Goal: Task Accomplishment & Management: Use online tool/utility

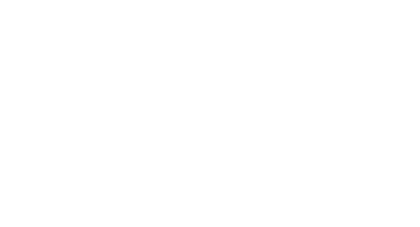
click at [260, 9] on div at bounding box center [210, 113] width 420 height 227
click at [262, 11] on div at bounding box center [210, 113] width 420 height 227
